Goal: Navigation & Orientation: Find specific page/section

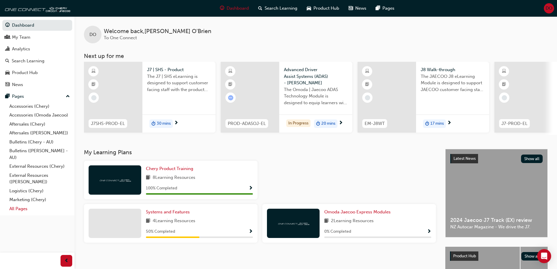
click at [21, 211] on link "All Pages" at bounding box center [39, 208] width 65 height 9
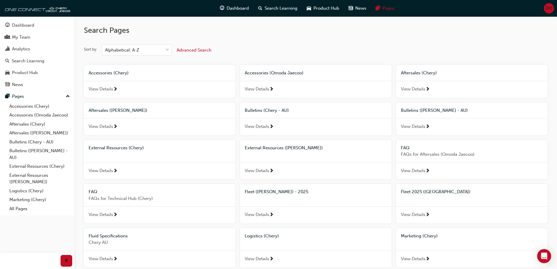
scroll to position [29, 0]
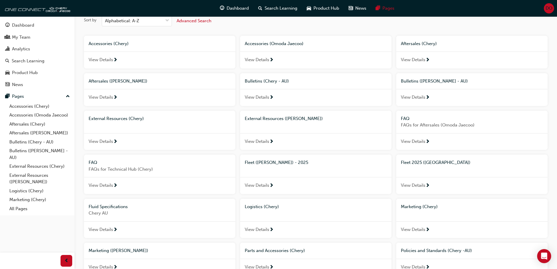
click at [283, 165] on span "Fleet ([PERSON_NAME]) - 2025" at bounding box center [276, 162] width 63 height 5
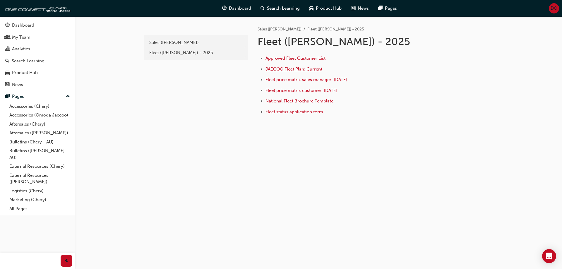
click at [295, 68] on span "JAECOO Fleet Plan: Current" at bounding box center [293, 68] width 57 height 5
click at [313, 81] on span "Fleet price matrix sales manager: [DATE]" at bounding box center [306, 79] width 82 height 5
click at [322, 58] on span "Approved Fleet Customer List" at bounding box center [295, 58] width 60 height 5
click at [311, 80] on span "Fleet price matrix sales manager: [DATE]" at bounding box center [306, 79] width 82 height 5
